Goal: Information Seeking & Learning: Learn about a topic

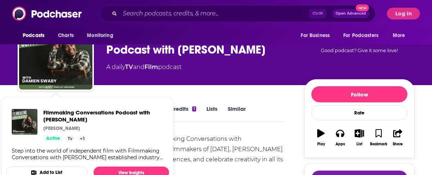
scroll to position [37, 0]
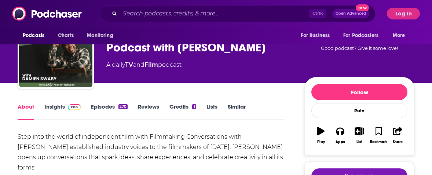
click at [53, 104] on link "Insights" at bounding box center [62, 111] width 36 height 17
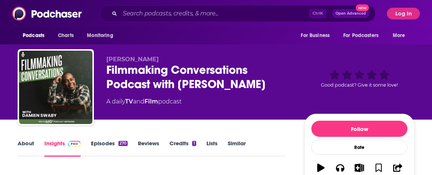
click at [390, 8] on span "Log In" at bounding box center [403, 14] width 33 height 12
click at [403, 14] on button "Log In" at bounding box center [403, 14] width 33 height 12
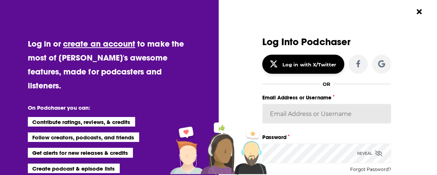
type input "[EMAIL_ADDRESS][DOMAIN_NAME]"
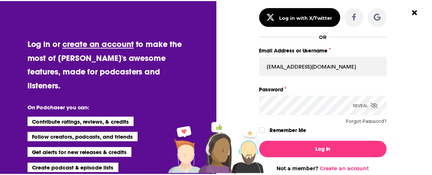
scroll to position [95, 0]
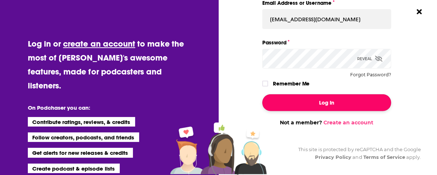
click at [344, 98] on button "Log In" at bounding box center [326, 102] width 129 height 17
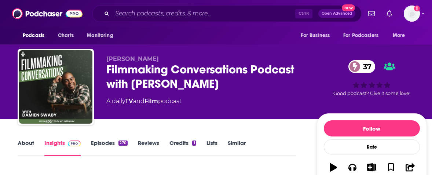
scroll to position [145, 0]
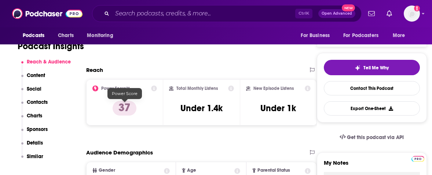
click at [130, 110] on p "37" at bounding box center [125, 108] width 24 height 15
click at [154, 87] on icon at bounding box center [154, 88] width 6 height 6
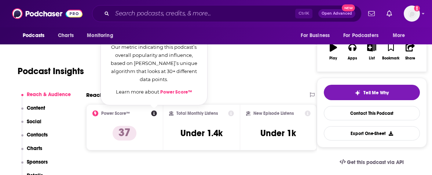
scroll to position [108, 0]
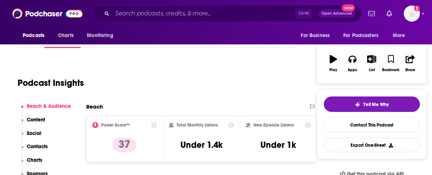
click at [251, 82] on div "Podcast Insights" at bounding box center [154, 78] width 273 height 37
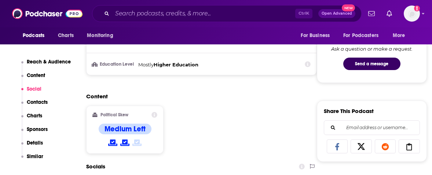
scroll to position [438, 0]
